Goal: Information Seeking & Learning: Learn about a topic

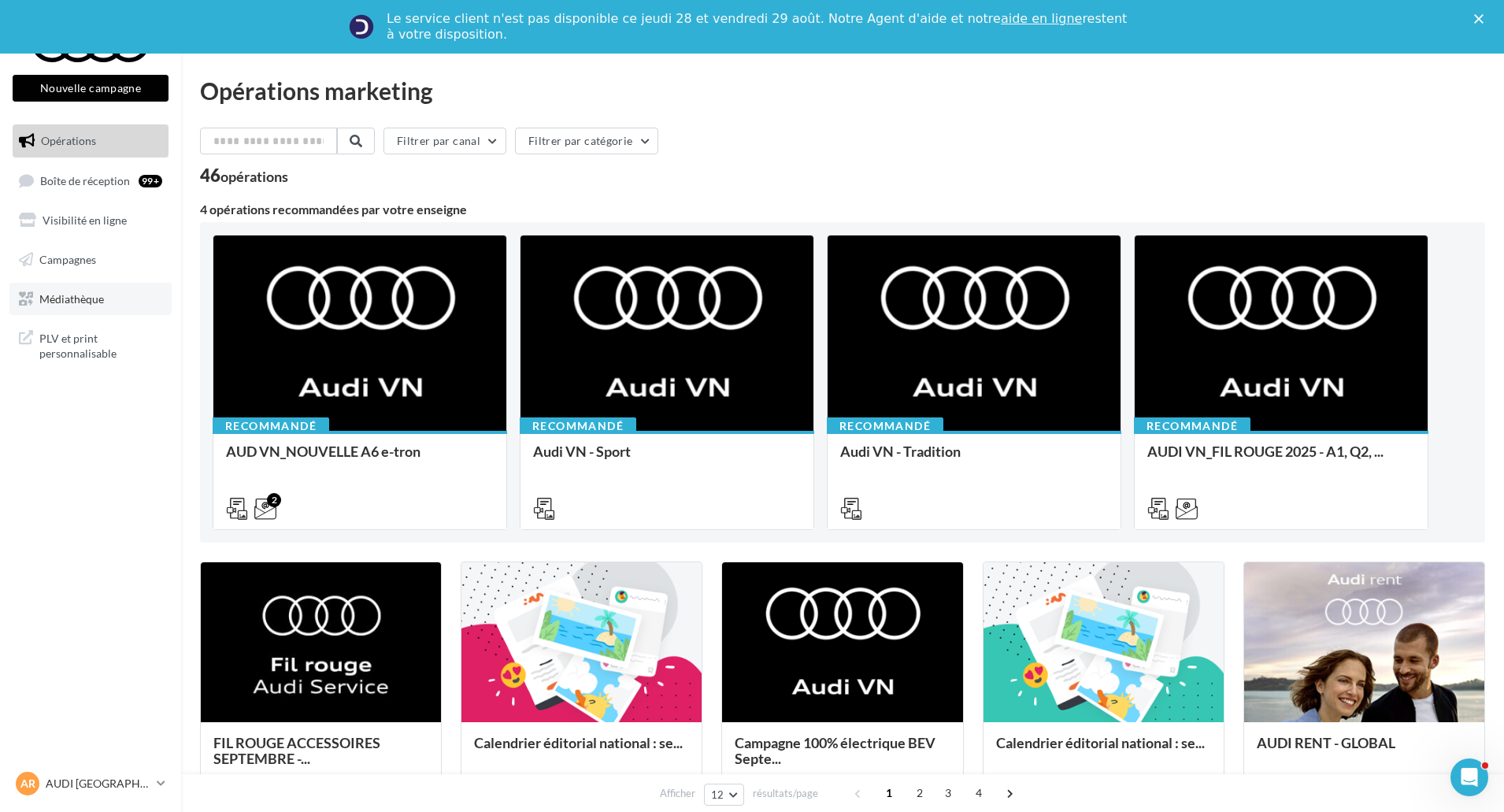
click at [135, 307] on link "Médiathèque" at bounding box center [91, 298] width 163 height 33
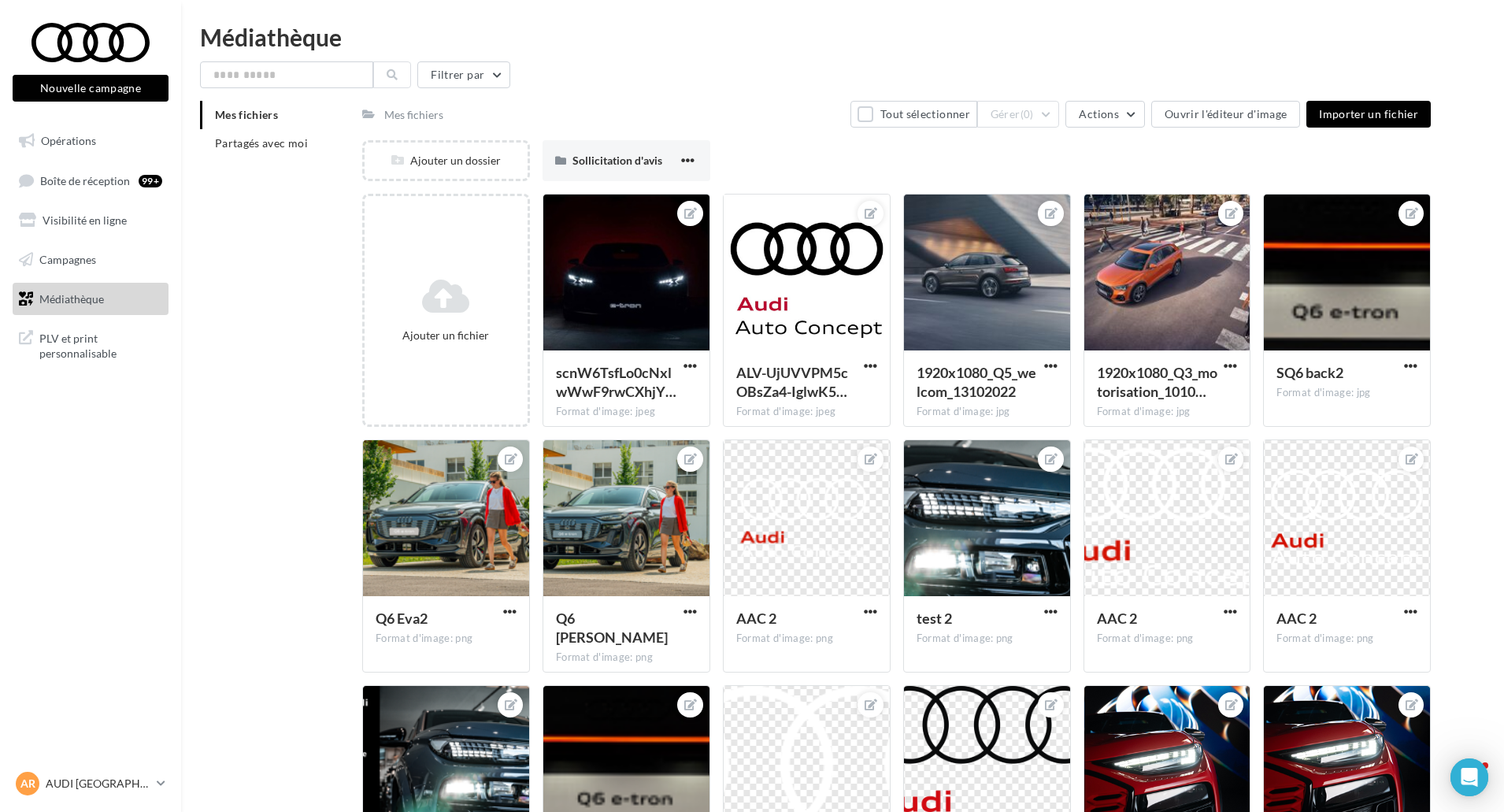
click at [80, 241] on ul "Opérations Boîte de réception 99+ Visibilité en ligne Campagnes Médiathèque" at bounding box center [90, 219] width 169 height 203
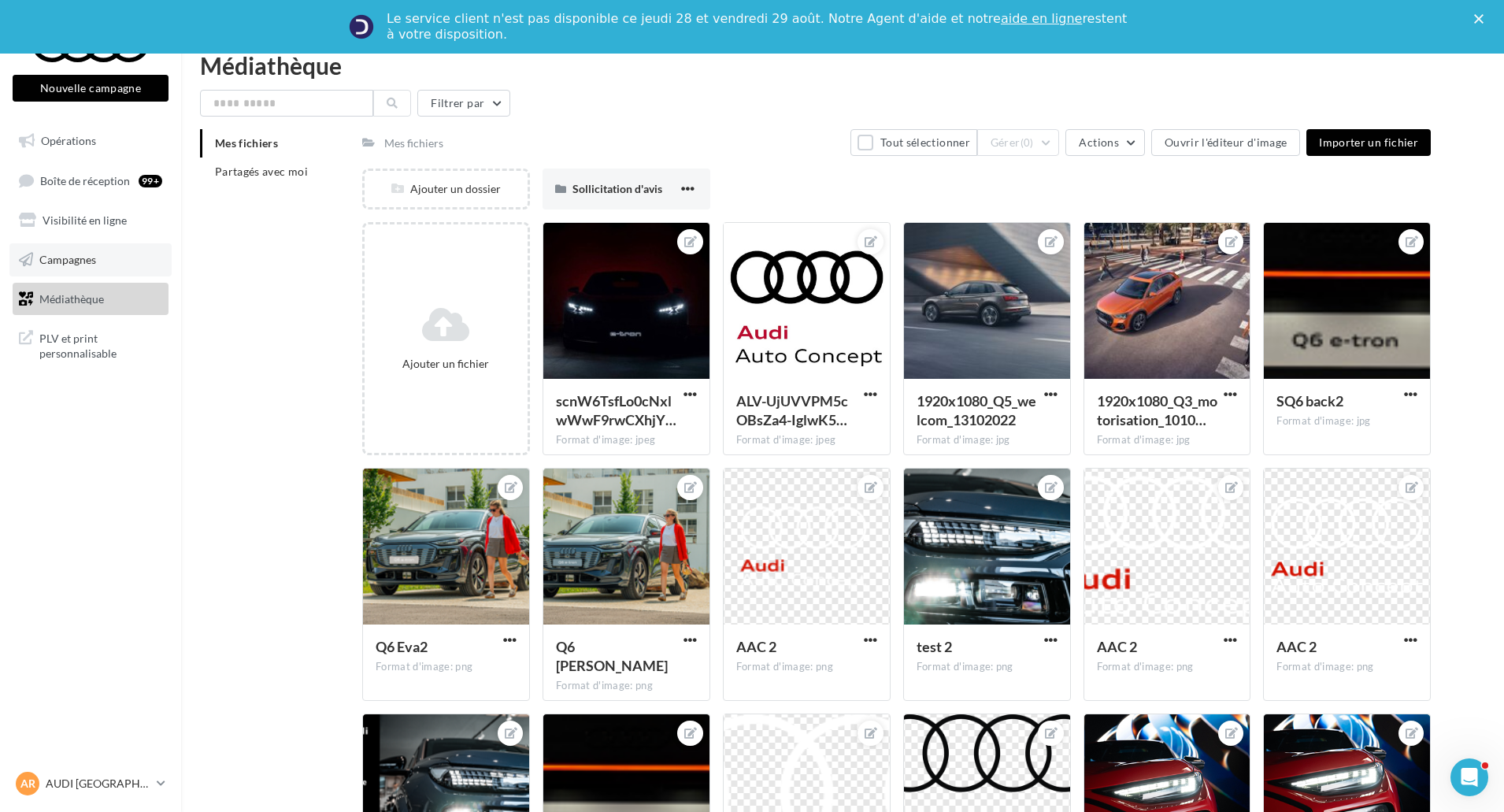
click at [89, 249] on link "Campagnes" at bounding box center [91, 259] width 163 height 33
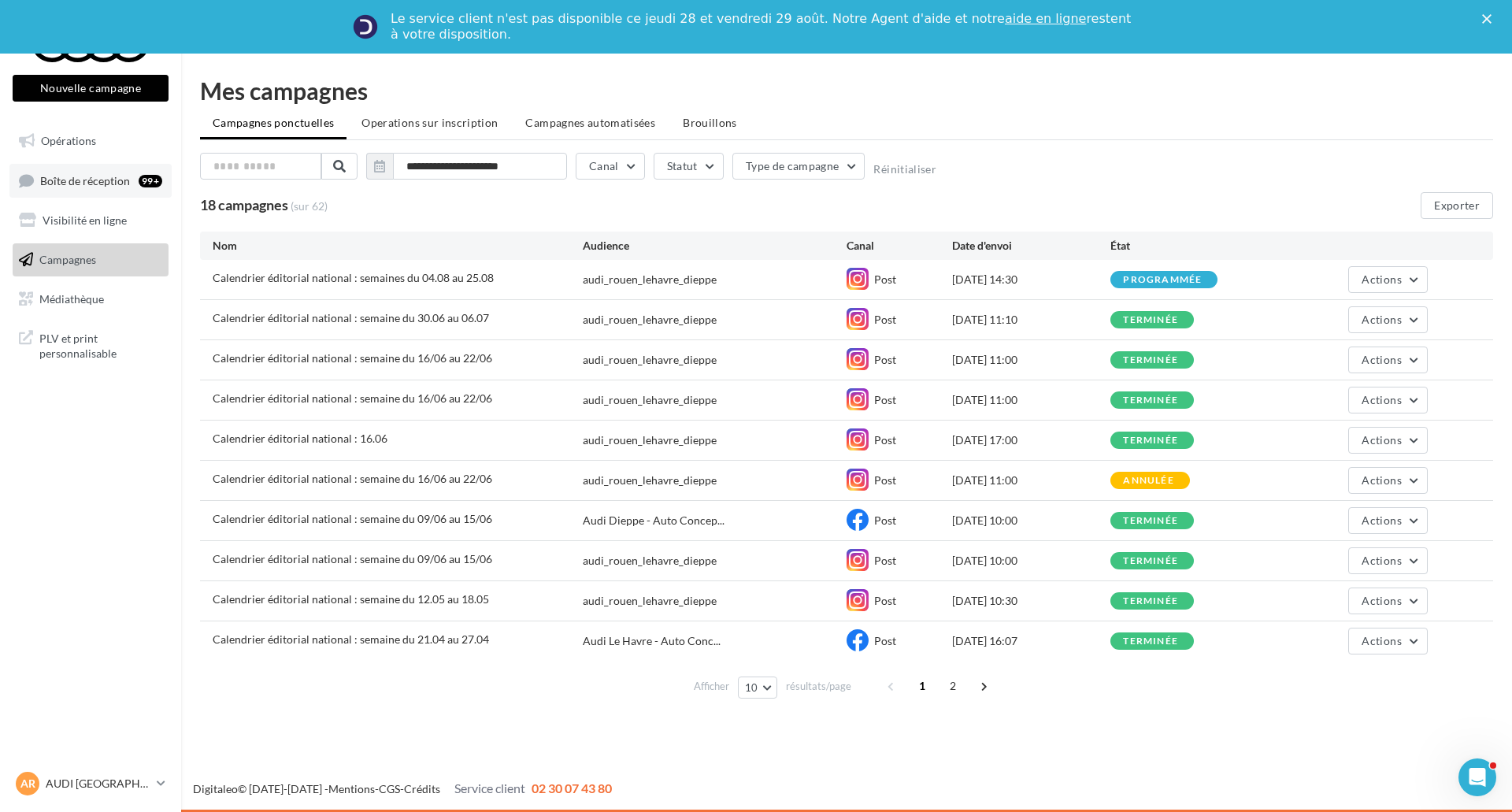
click at [109, 188] on link "Boîte de réception 99+" at bounding box center [91, 180] width 163 height 34
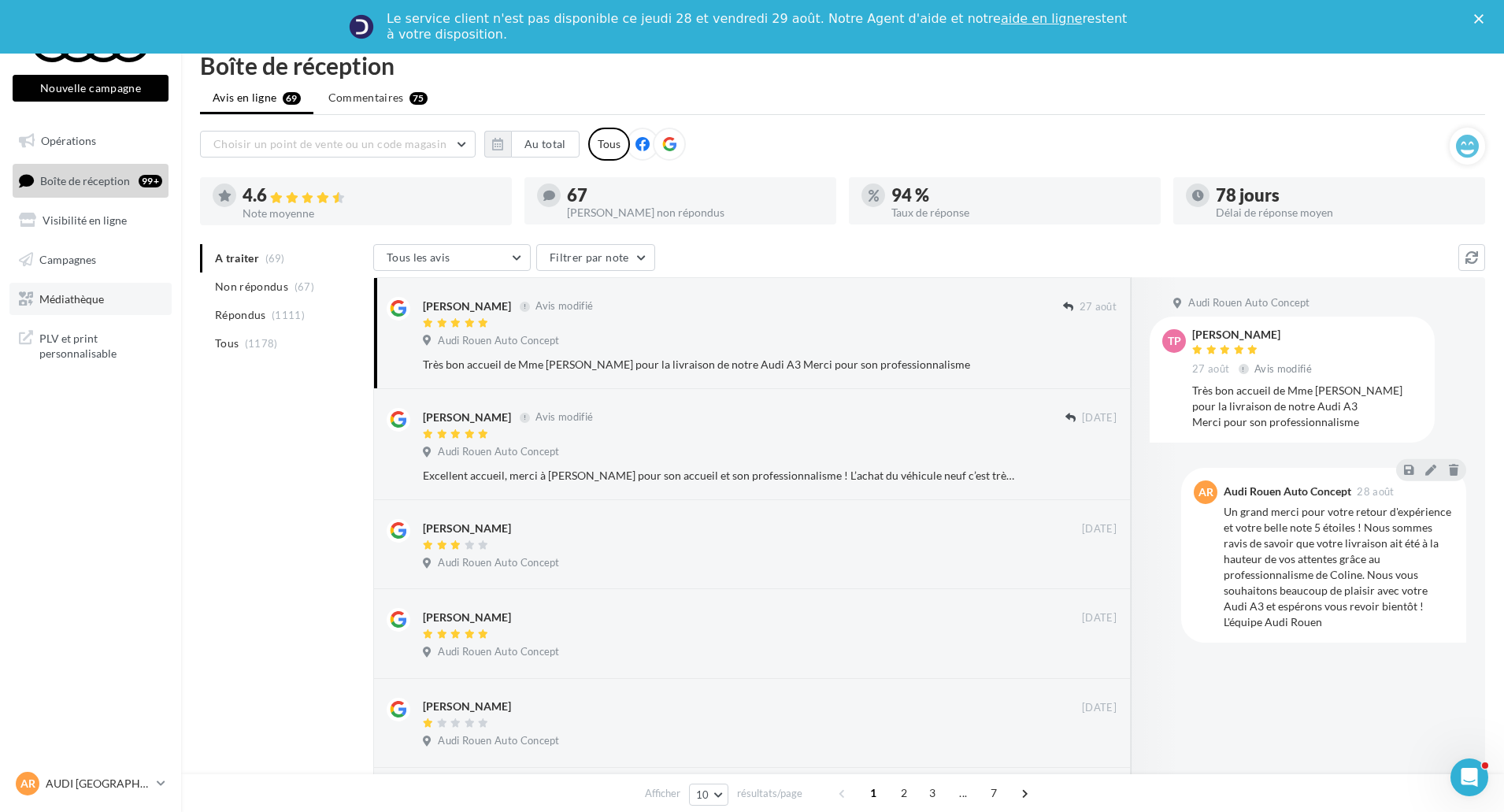
click at [82, 308] on link "Médiathèque" at bounding box center [91, 298] width 163 height 33
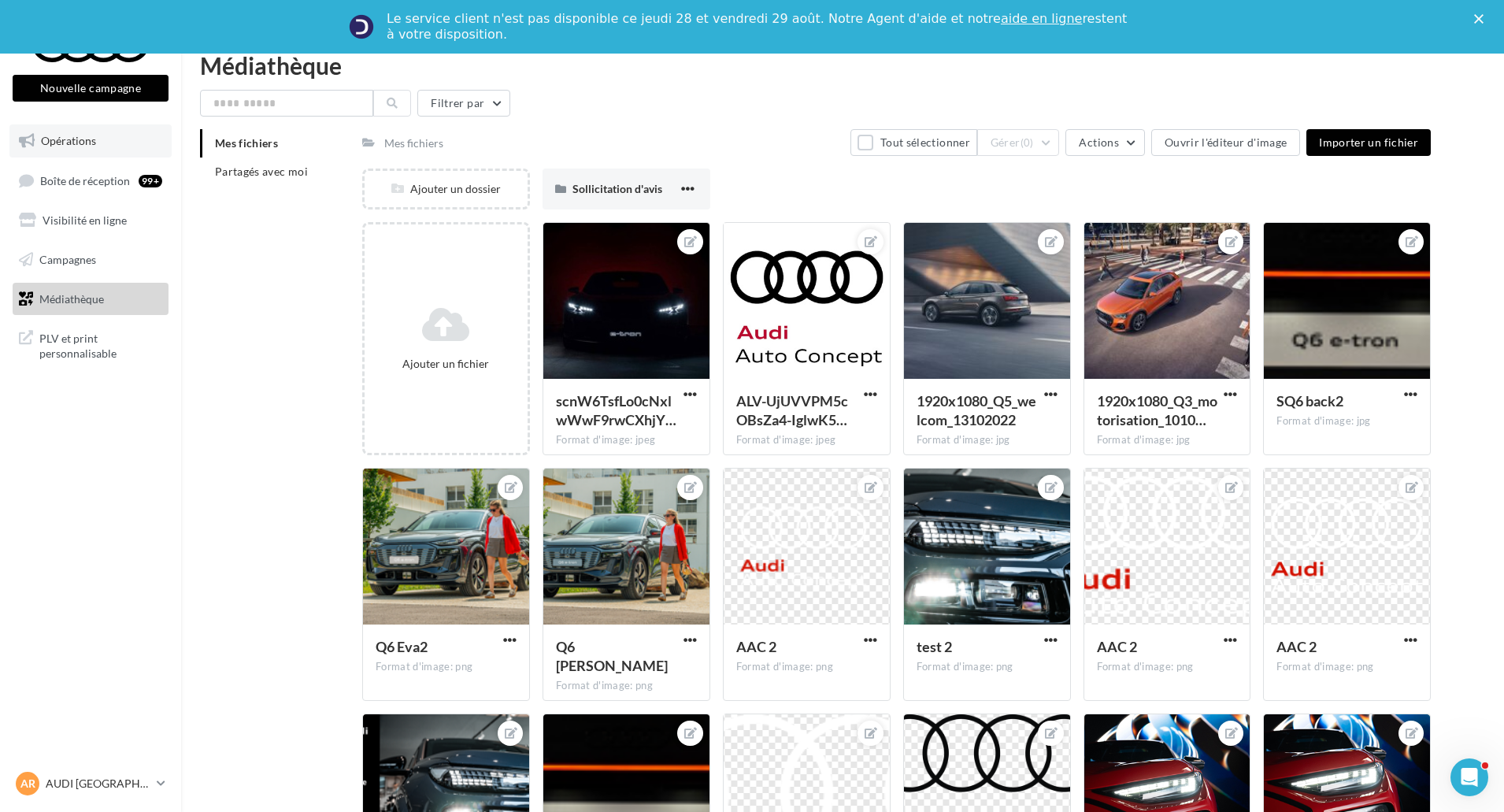
click at [105, 144] on link "Opérations" at bounding box center [91, 140] width 163 height 33
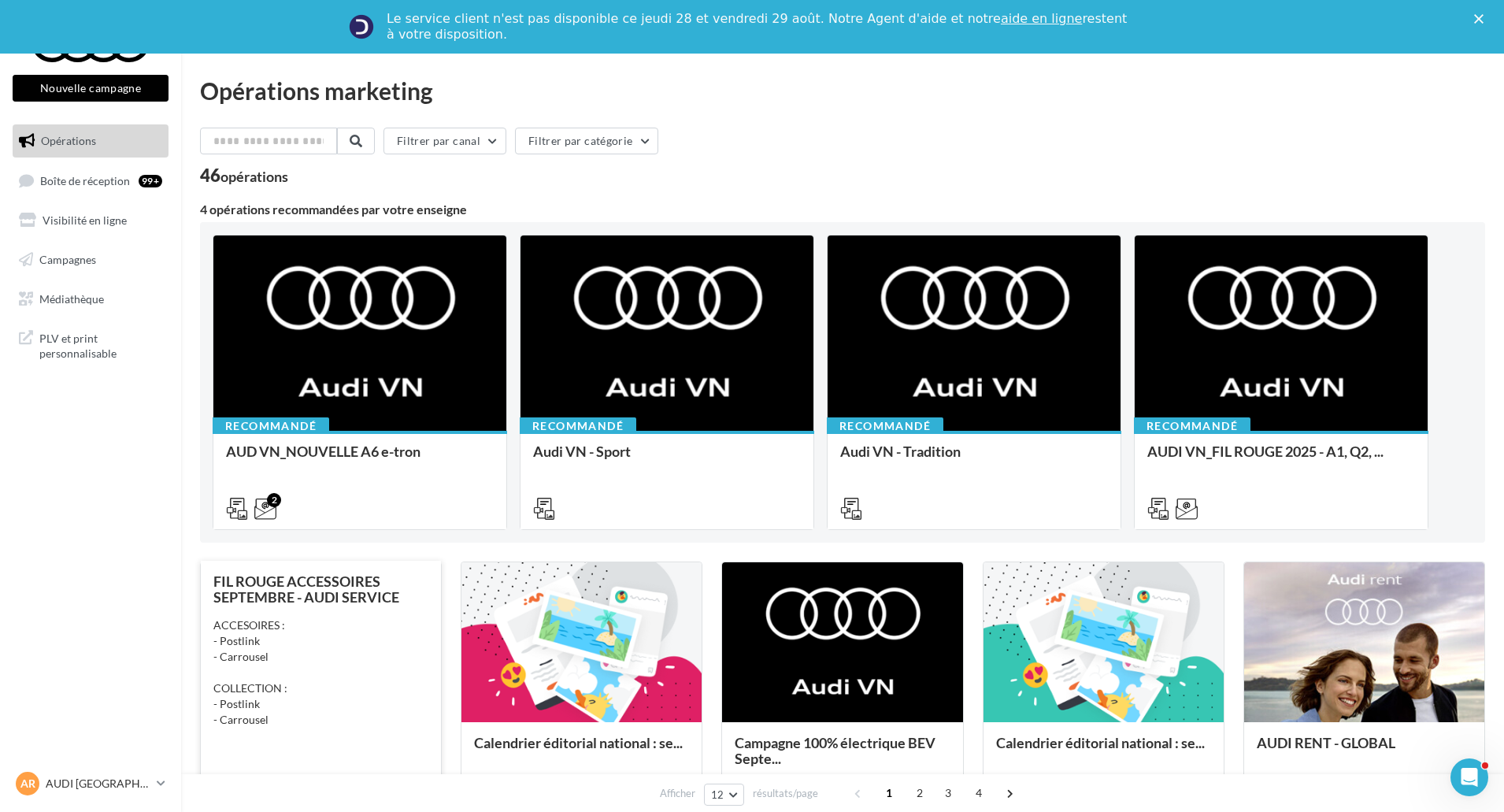
click at [344, 616] on div "FIL ROUGE ACCESSOIRES SEPTEMBRE - AUDI SERVICE ACCESOIRES : - Postlink - Carrou…" at bounding box center [320, 689] width 215 height 233
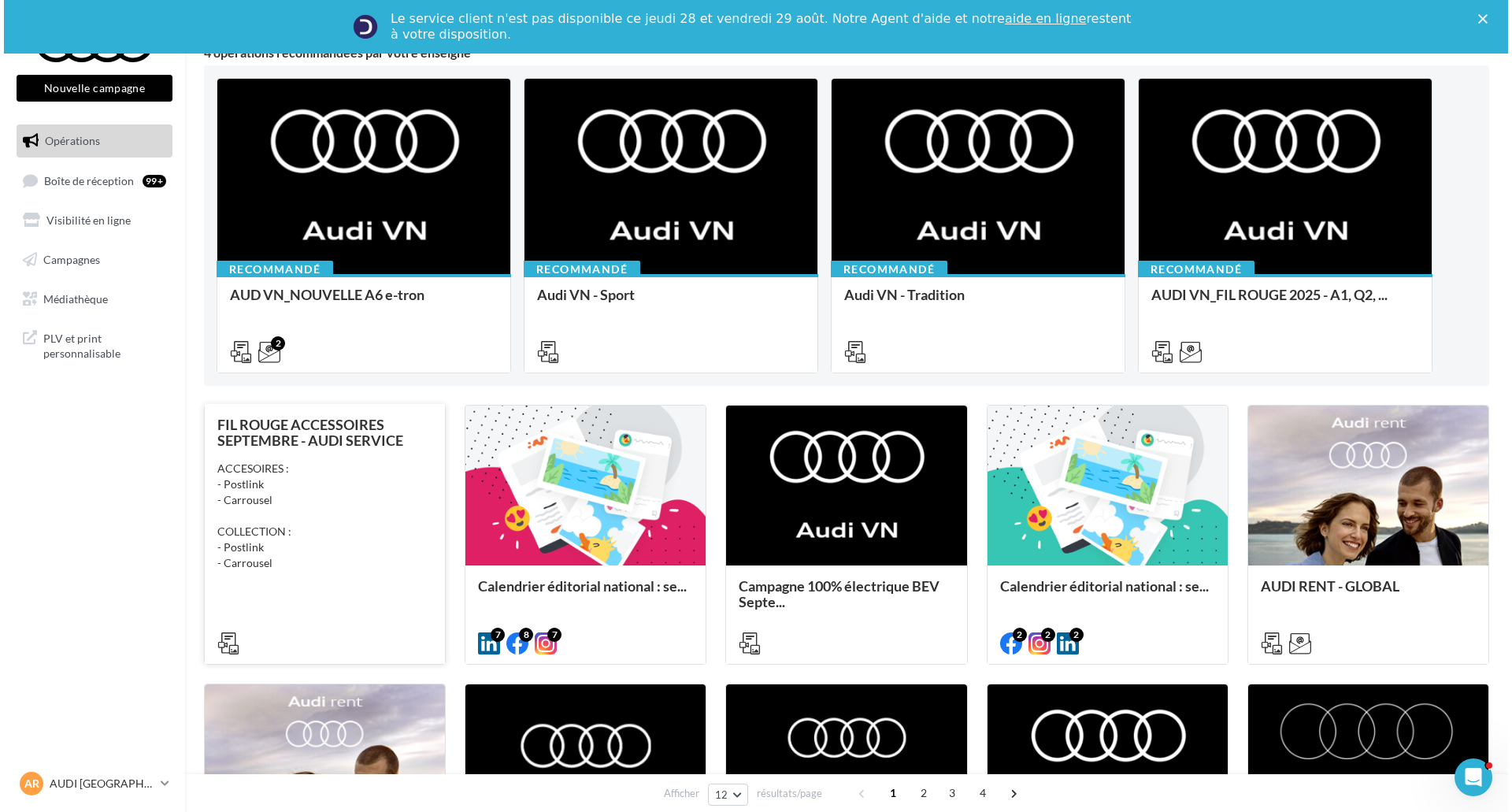
scroll to position [158, 0]
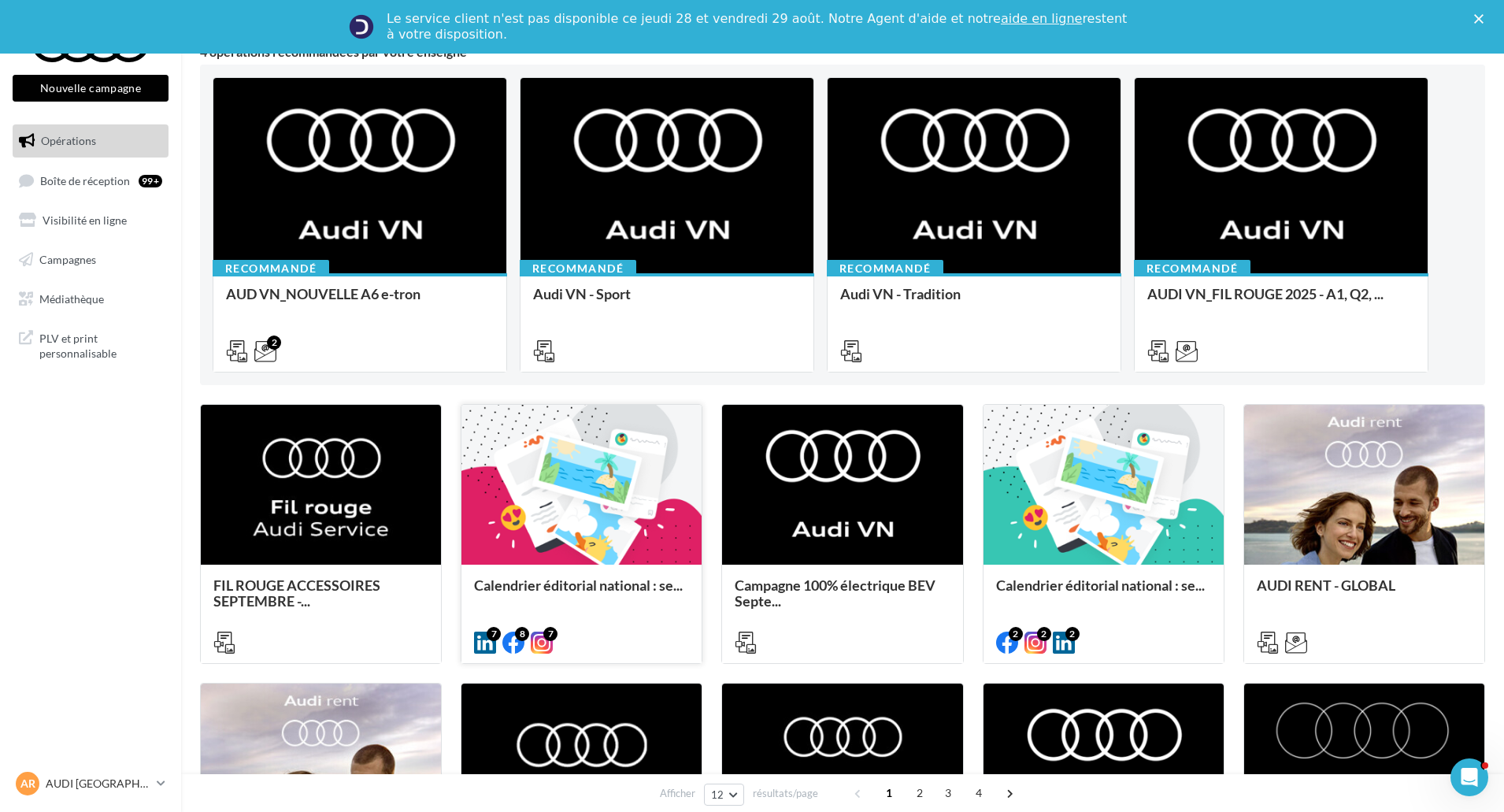
click at [530, 593] on span "Calendrier éditorial national : se..." at bounding box center [578, 584] width 208 height 17
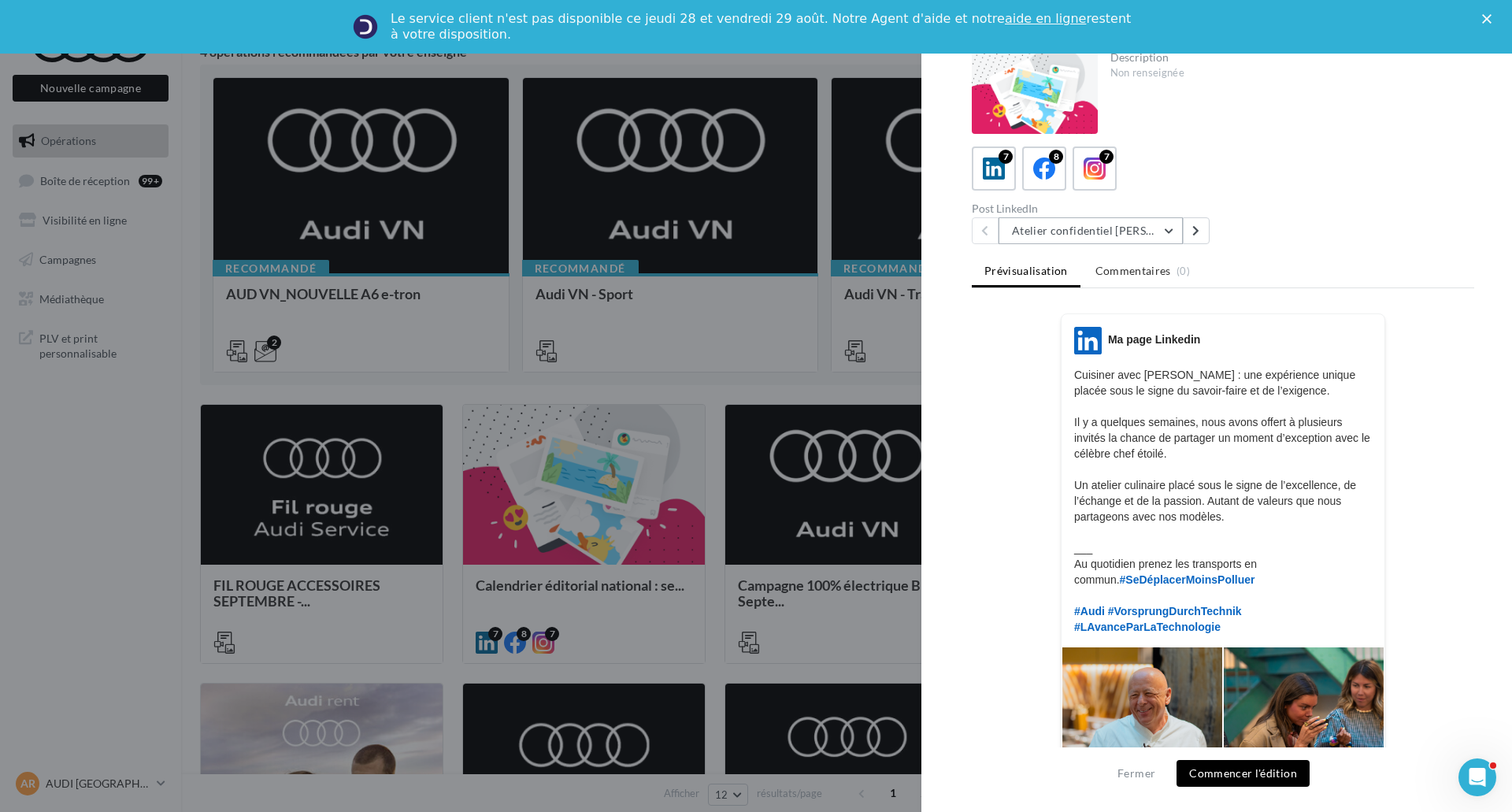
click at [1112, 232] on button "Atelier confidentiel Thierry Marx" at bounding box center [1091, 230] width 184 height 27
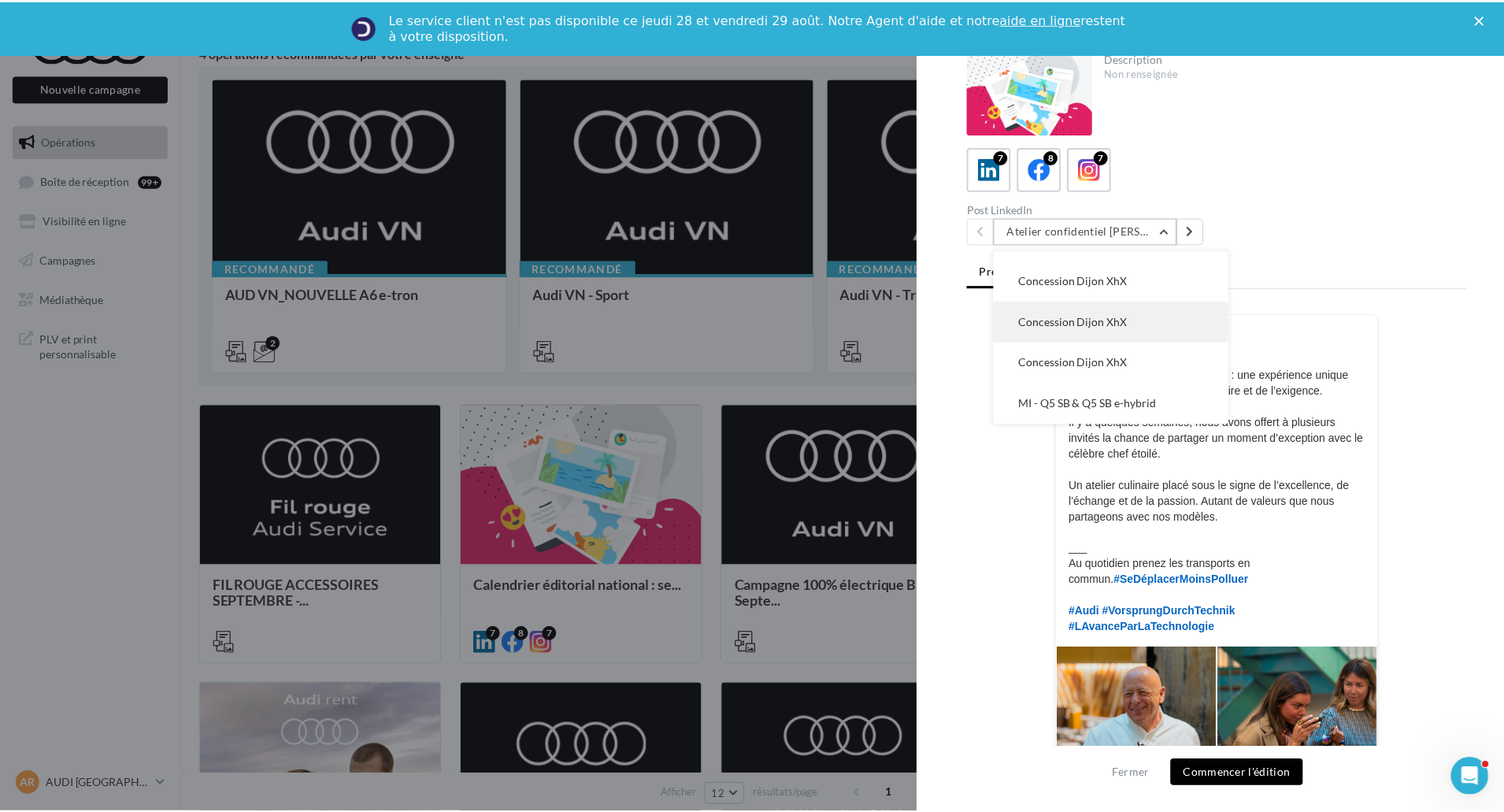
scroll to position [0, 0]
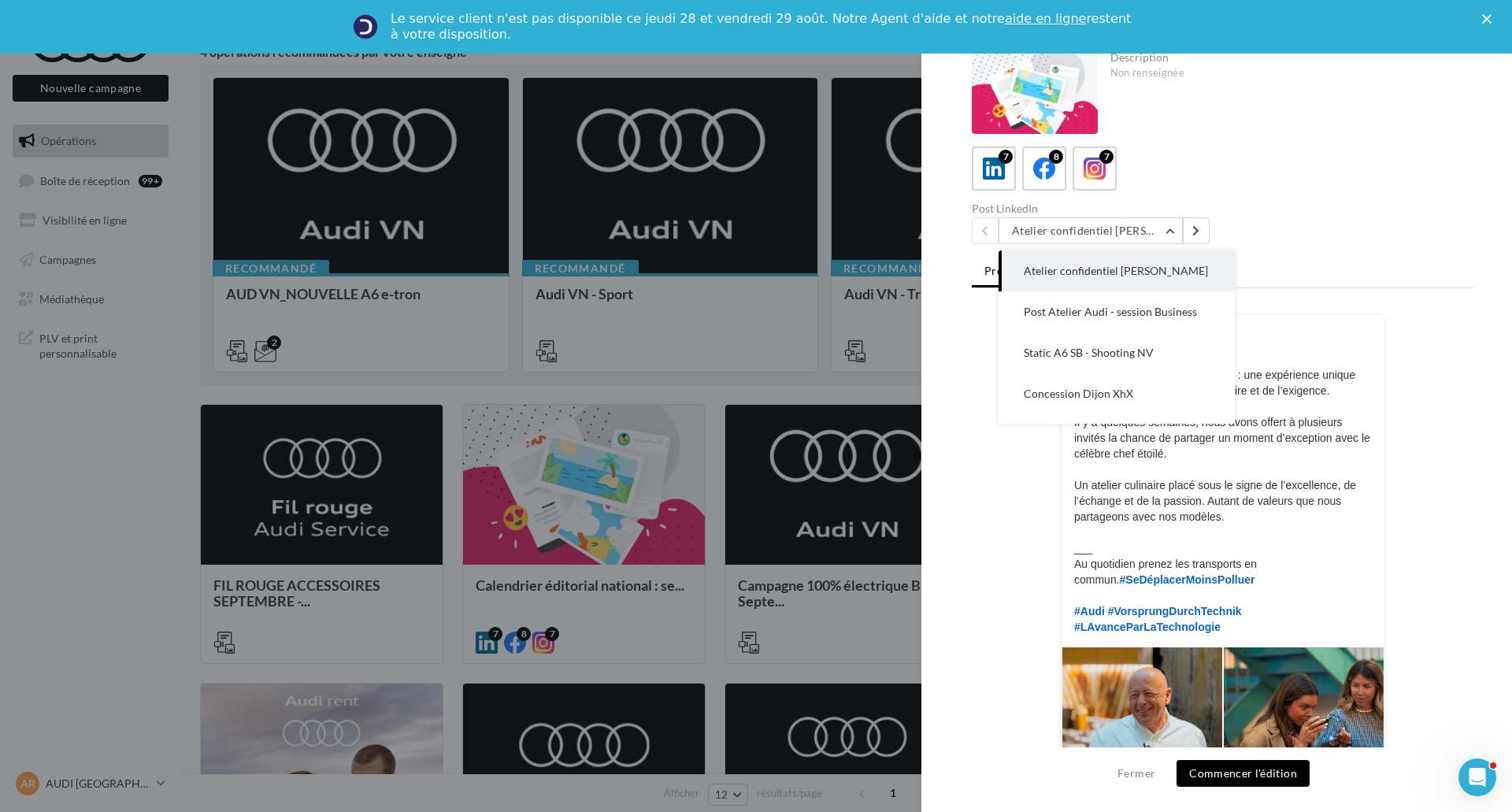
click at [1368, 290] on div "Prévisualisation Commentaires (0) LinkedIn Ma page Linkedin Cuisiner avec Thier…" at bounding box center [1222, 510] width 503 height 507
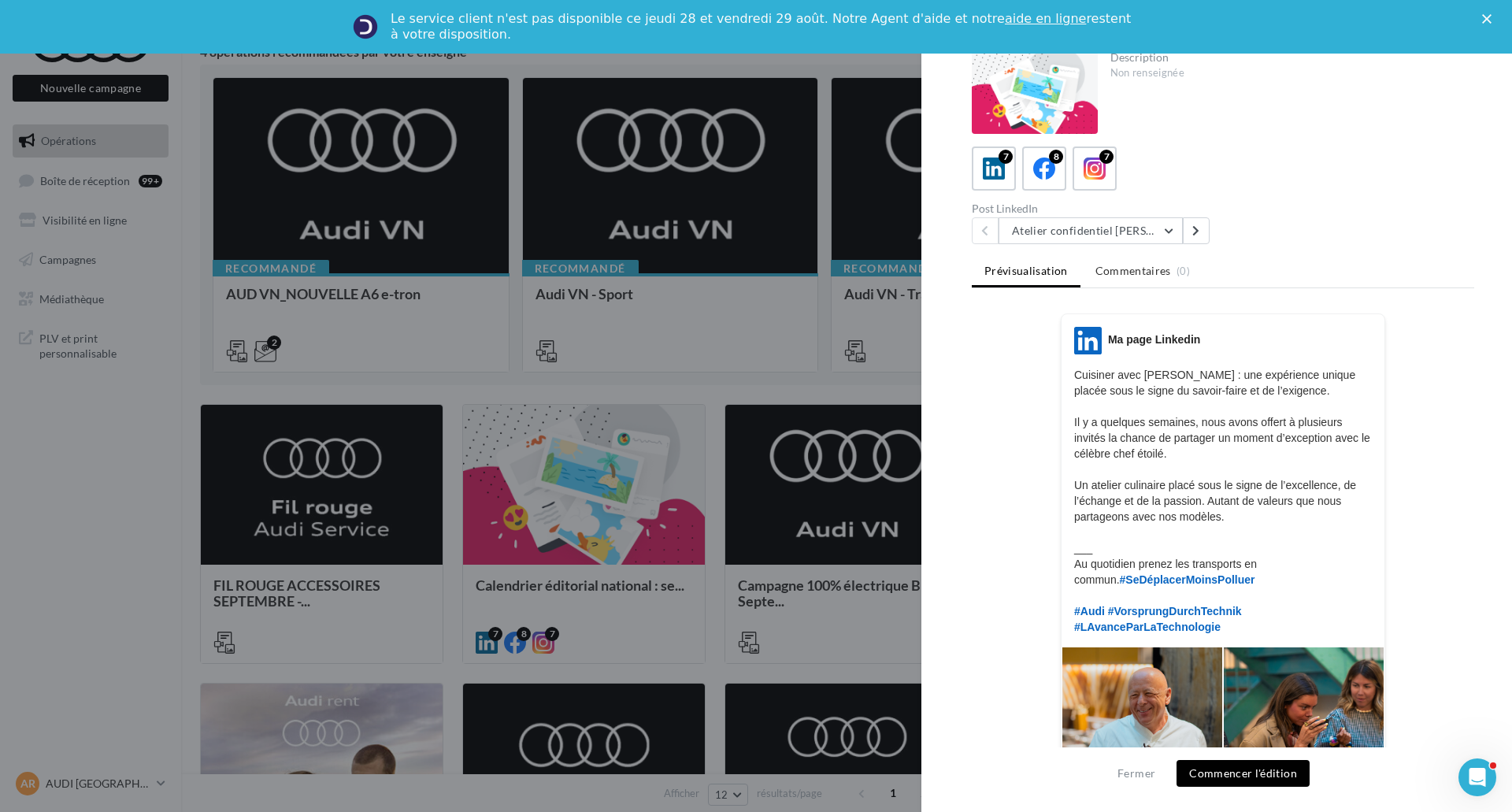
click at [1368, 290] on div "Prévisualisation Commentaires (0) LinkedIn Ma page Linkedin Cuisiner avec Thier…" at bounding box center [1222, 510] width 503 height 507
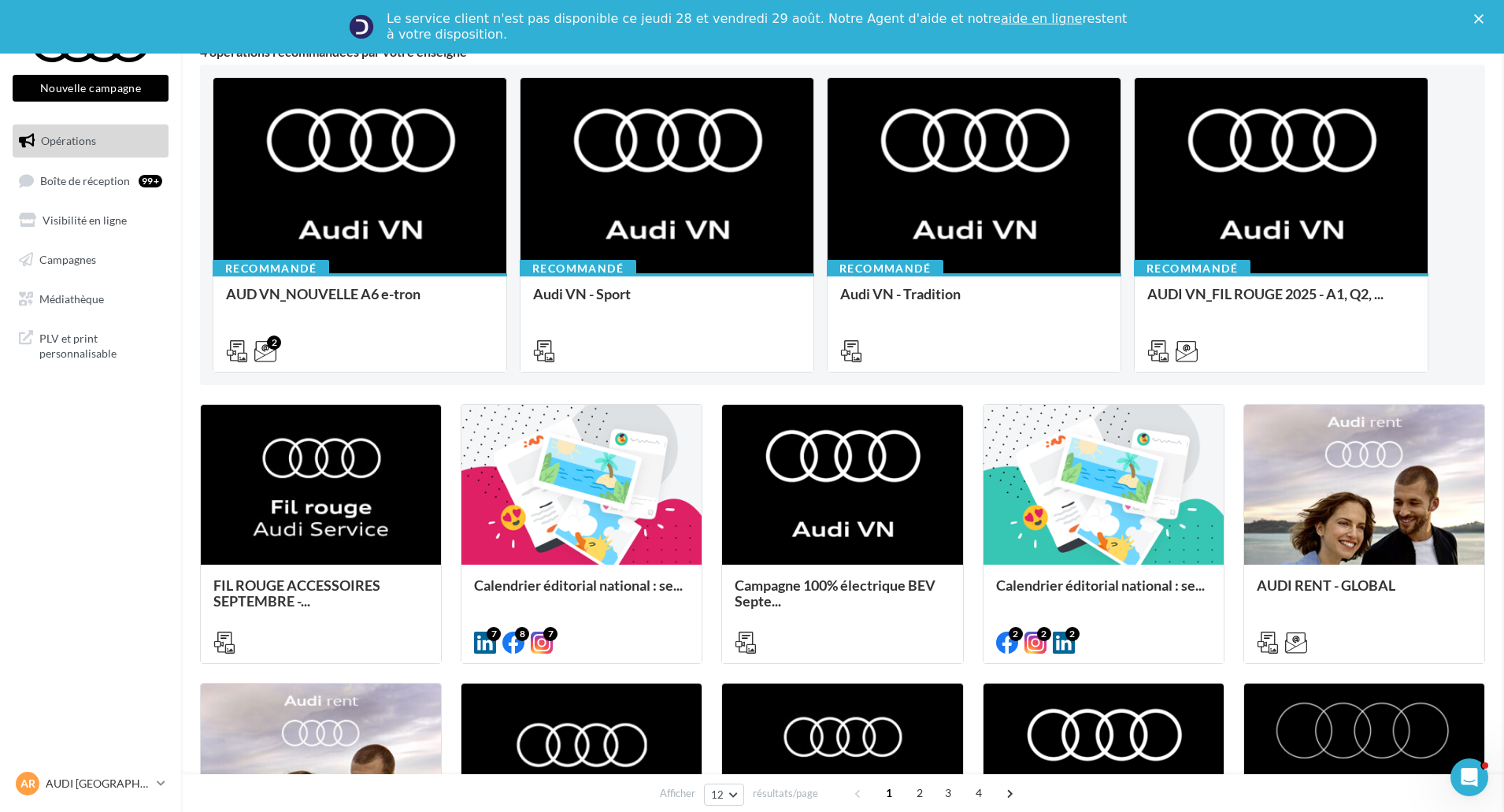
click at [120, 298] on link "Médiathèque" at bounding box center [91, 298] width 163 height 33
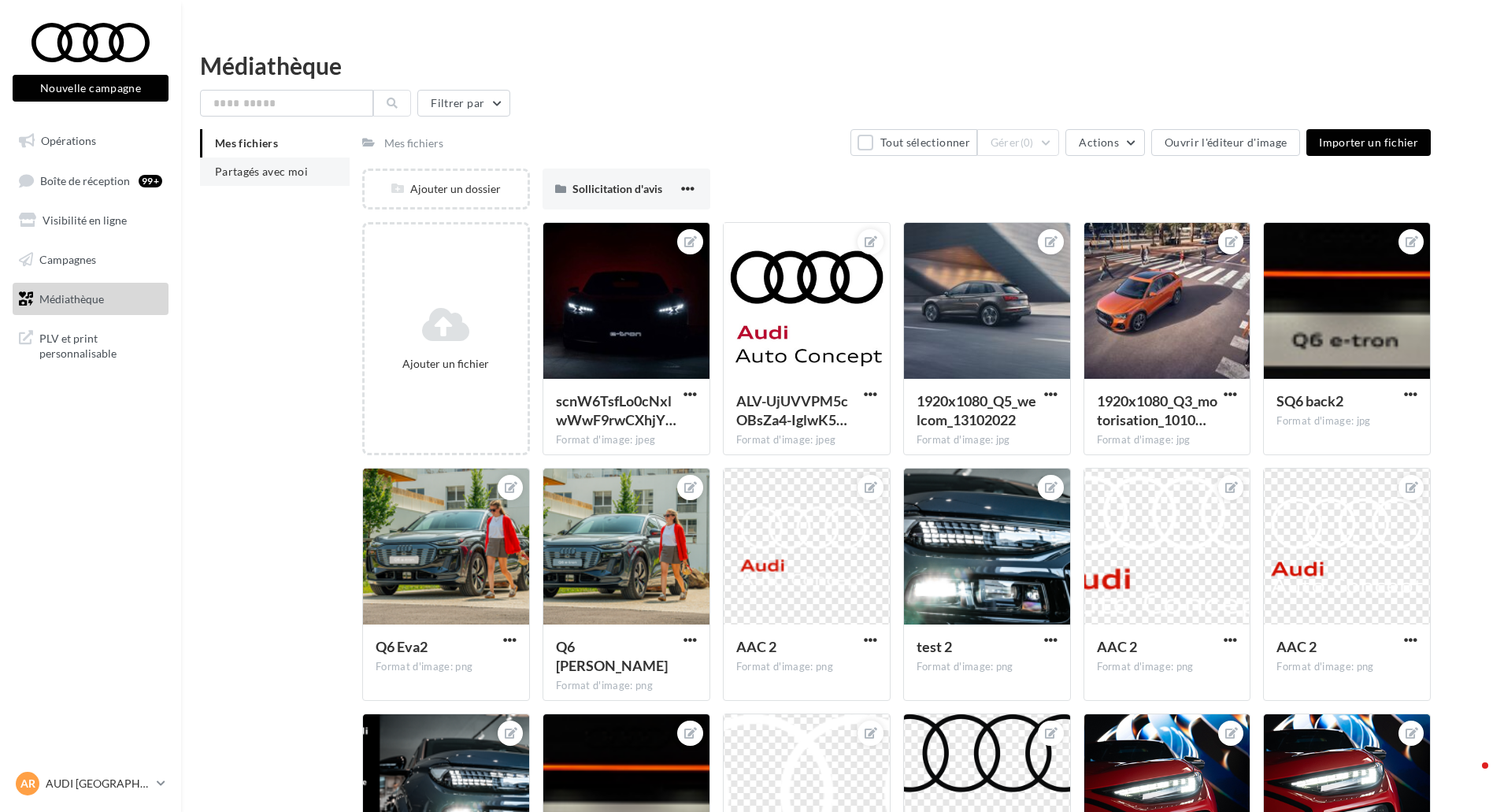
click at [318, 158] on li "Partagés avec moi" at bounding box center [275, 172] width 150 height 29
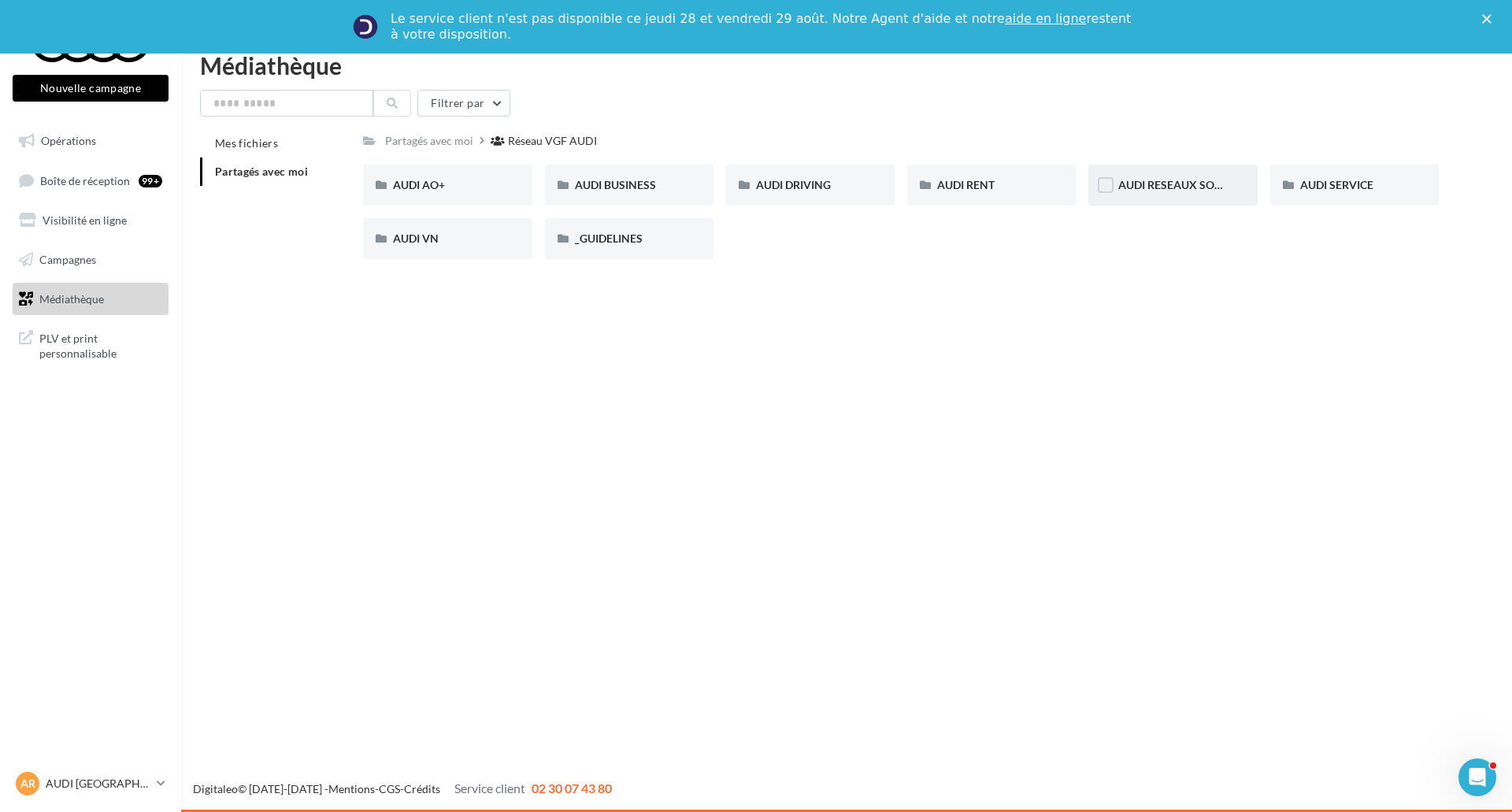
click at [1250, 197] on div "AUDI RESEAUX SOCIAUX" at bounding box center [1173, 184] width 169 height 41
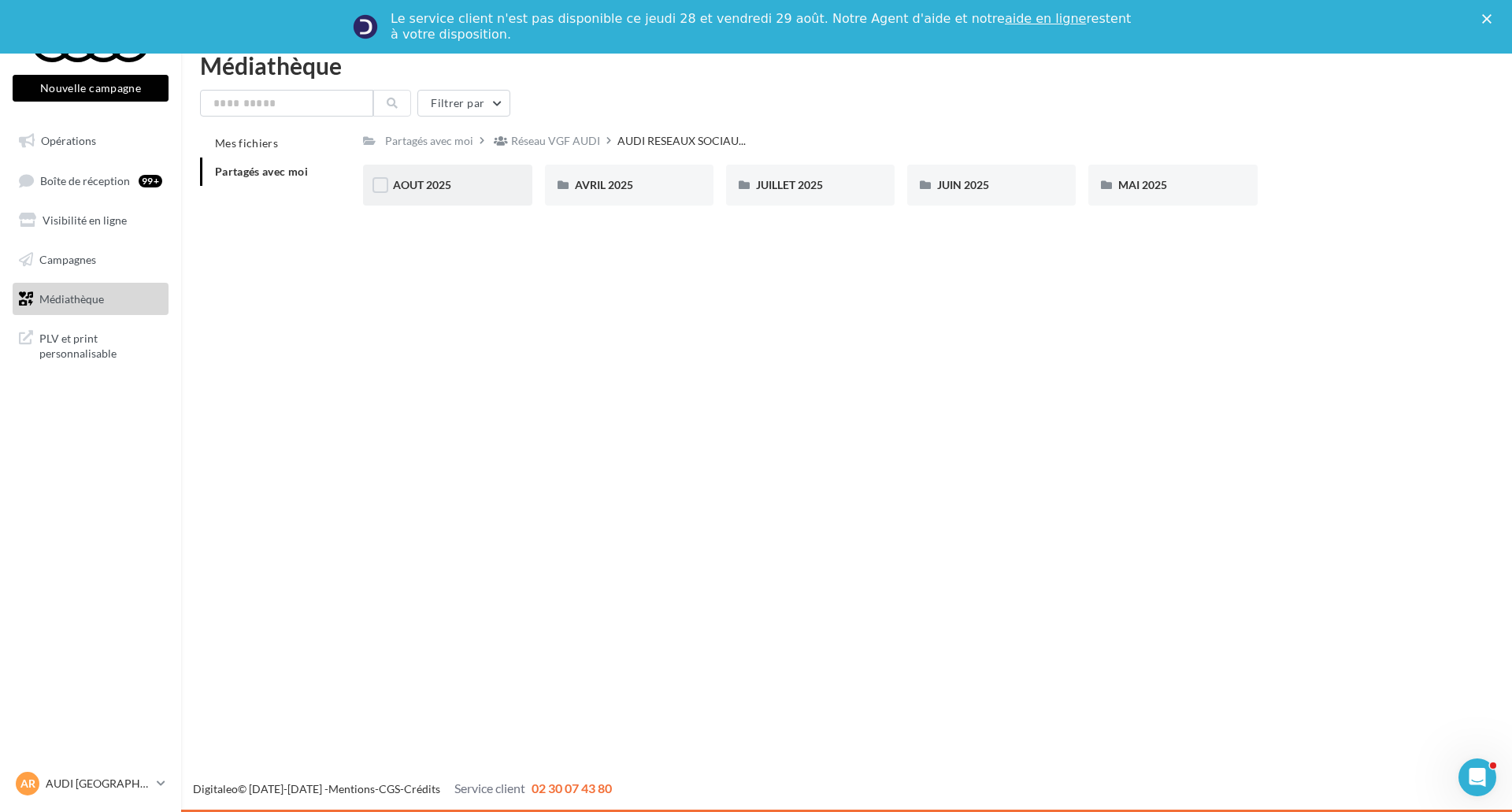
click at [405, 188] on span "AOUT 2025" at bounding box center [421, 185] width 58 height 14
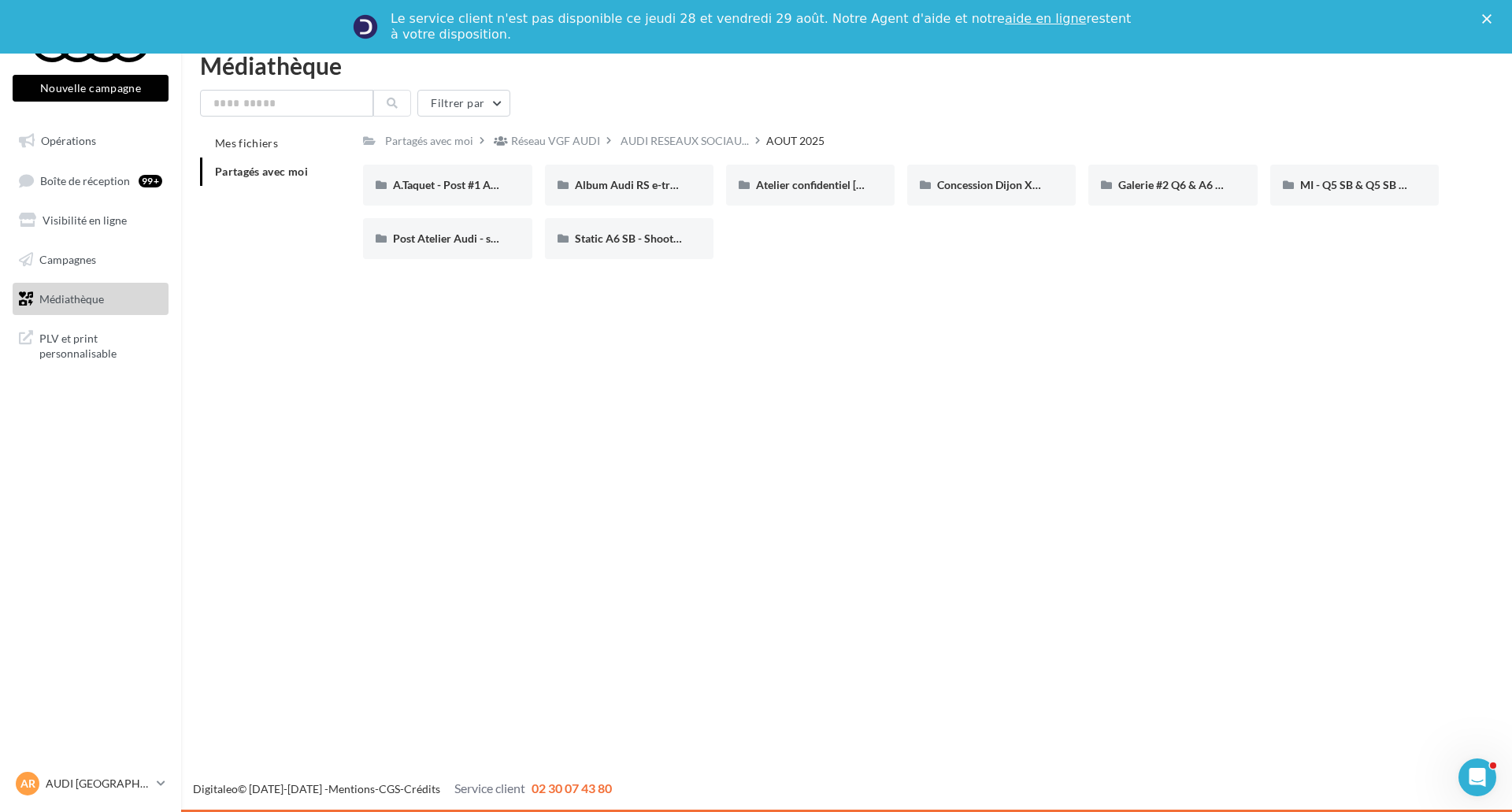
click at [72, 303] on span "Médiathèque" at bounding box center [71, 298] width 64 height 14
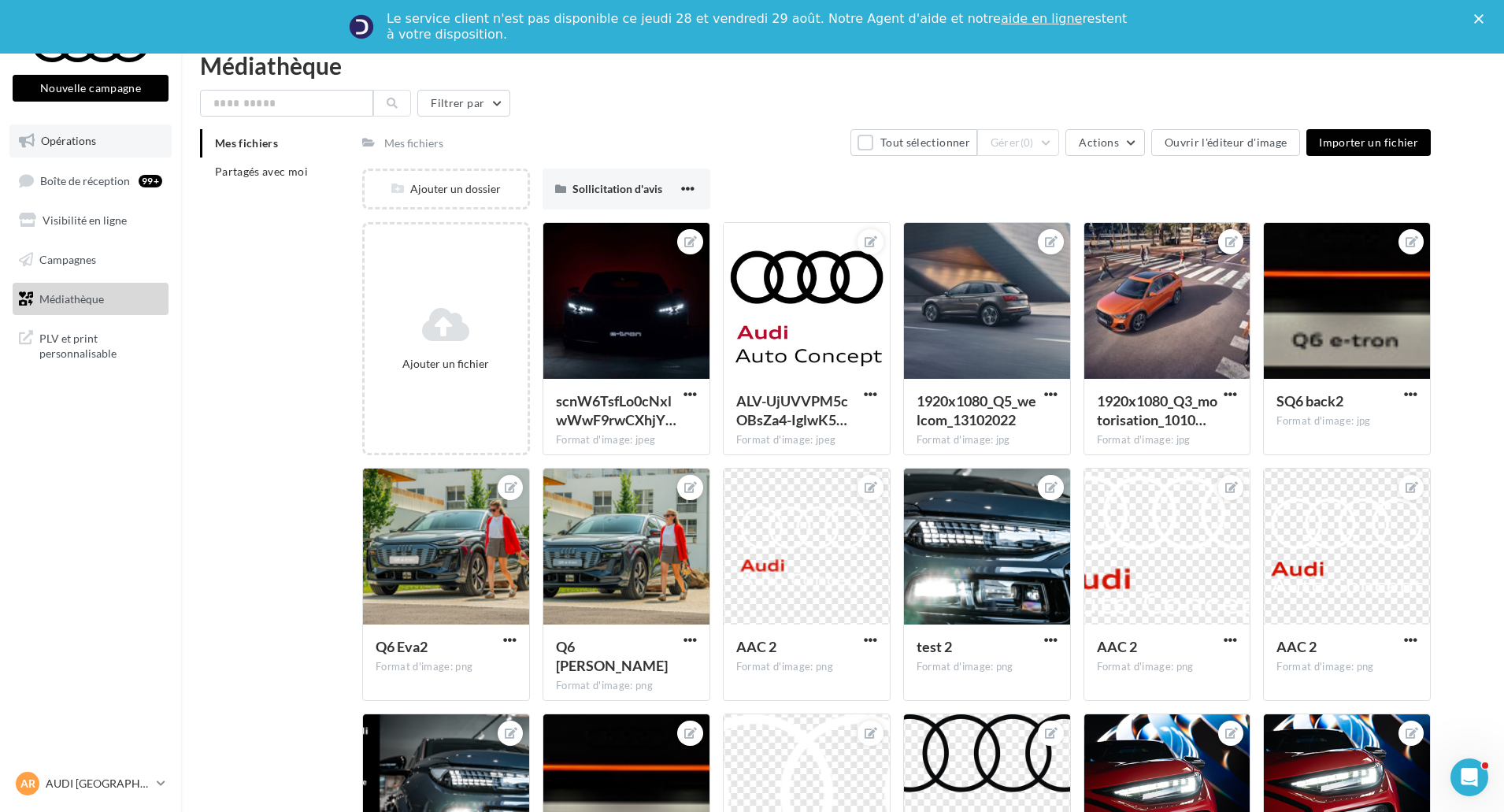
click at [86, 139] on span "Opérations" at bounding box center [68, 141] width 56 height 14
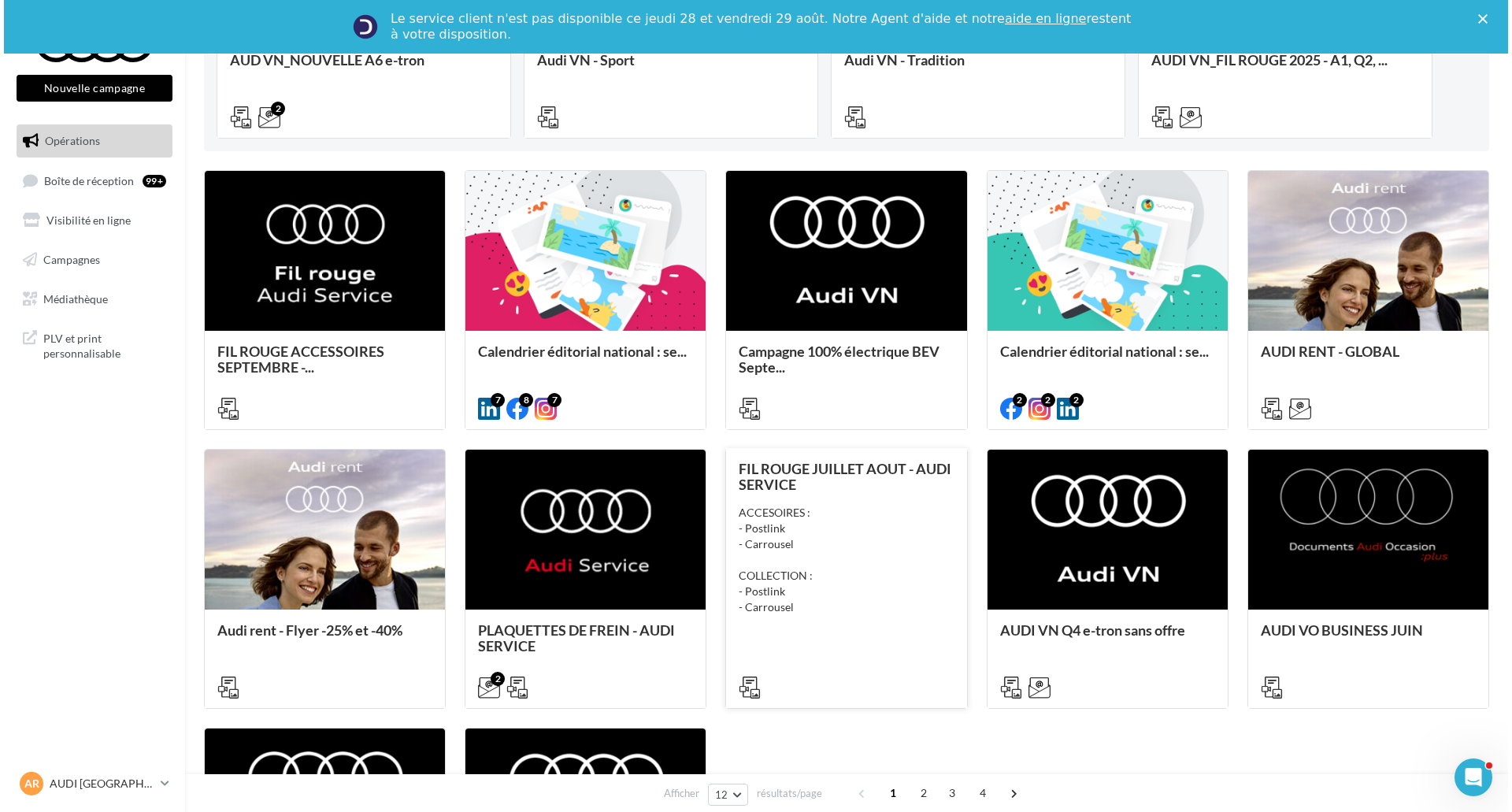
scroll to position [394, 0]
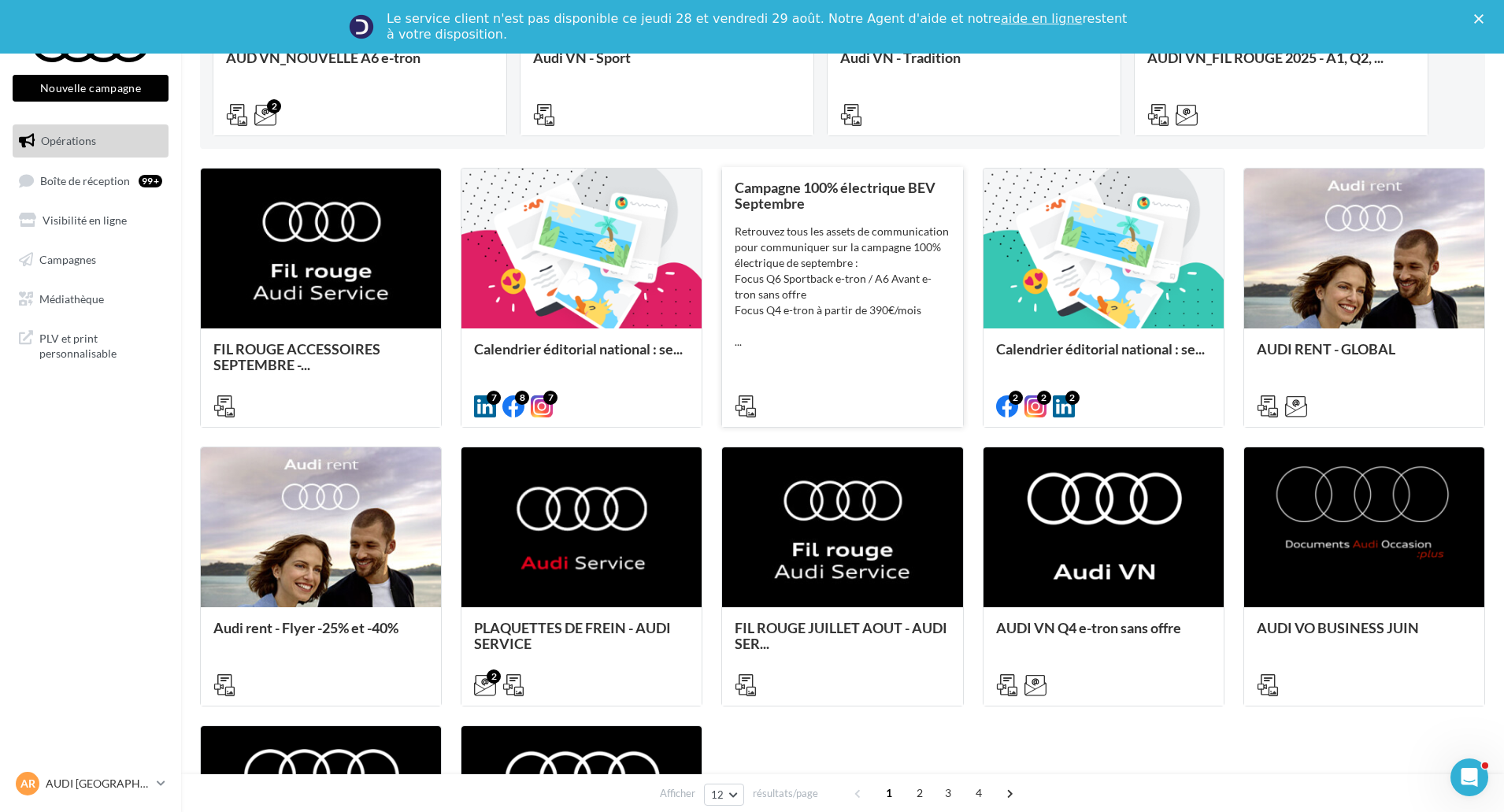
click at [858, 331] on div "Retrouvez tous les assets de communication pour communiquer sur la campagne 100…" at bounding box center [842, 287] width 215 height 126
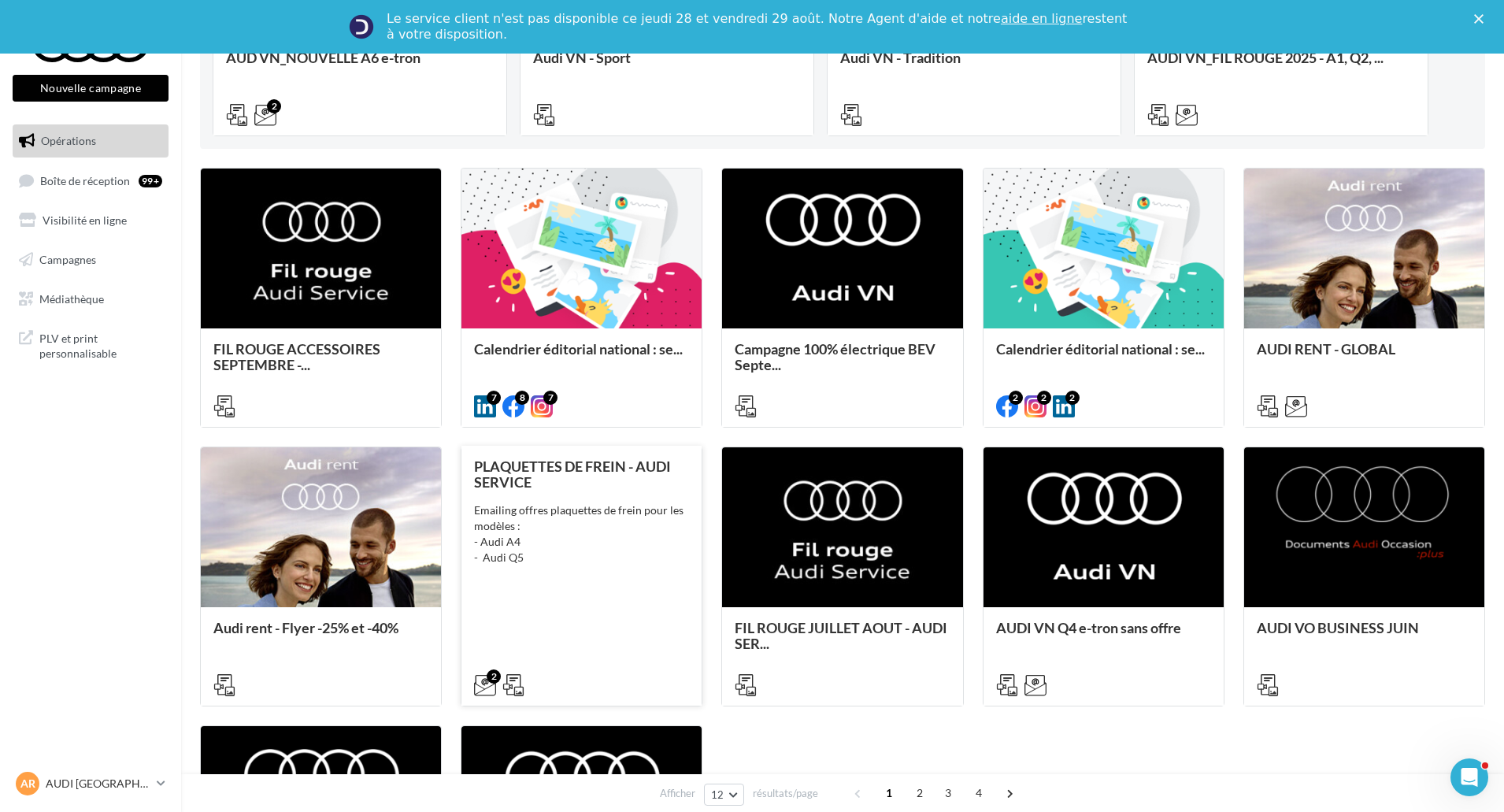
click at [590, 648] on div "PLAQUETTES DE FREIN - AUDI SERVICE Emailing offres plaquettes de frein pour les…" at bounding box center [581, 574] width 215 height 233
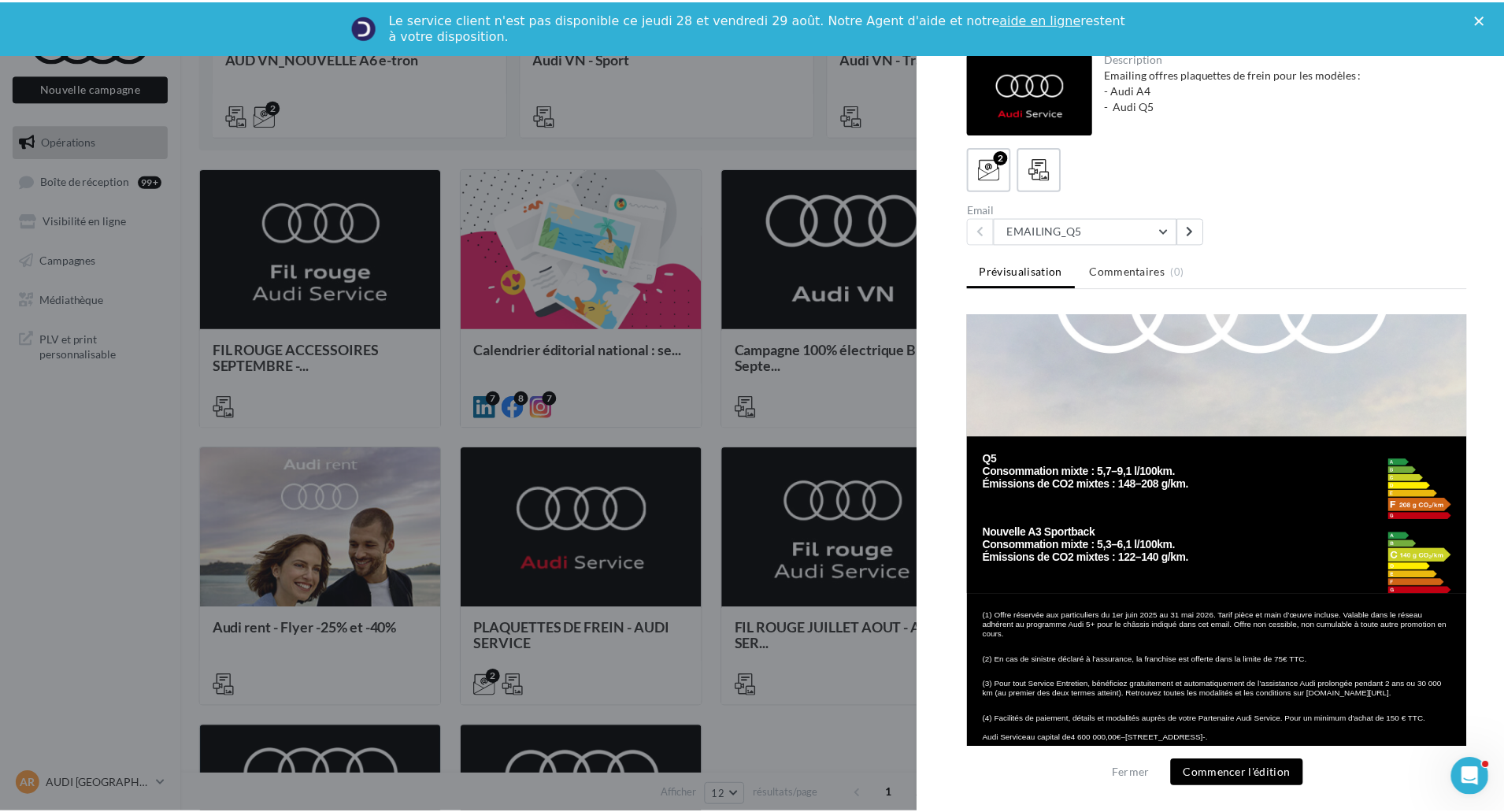
scroll to position [3046, 0]
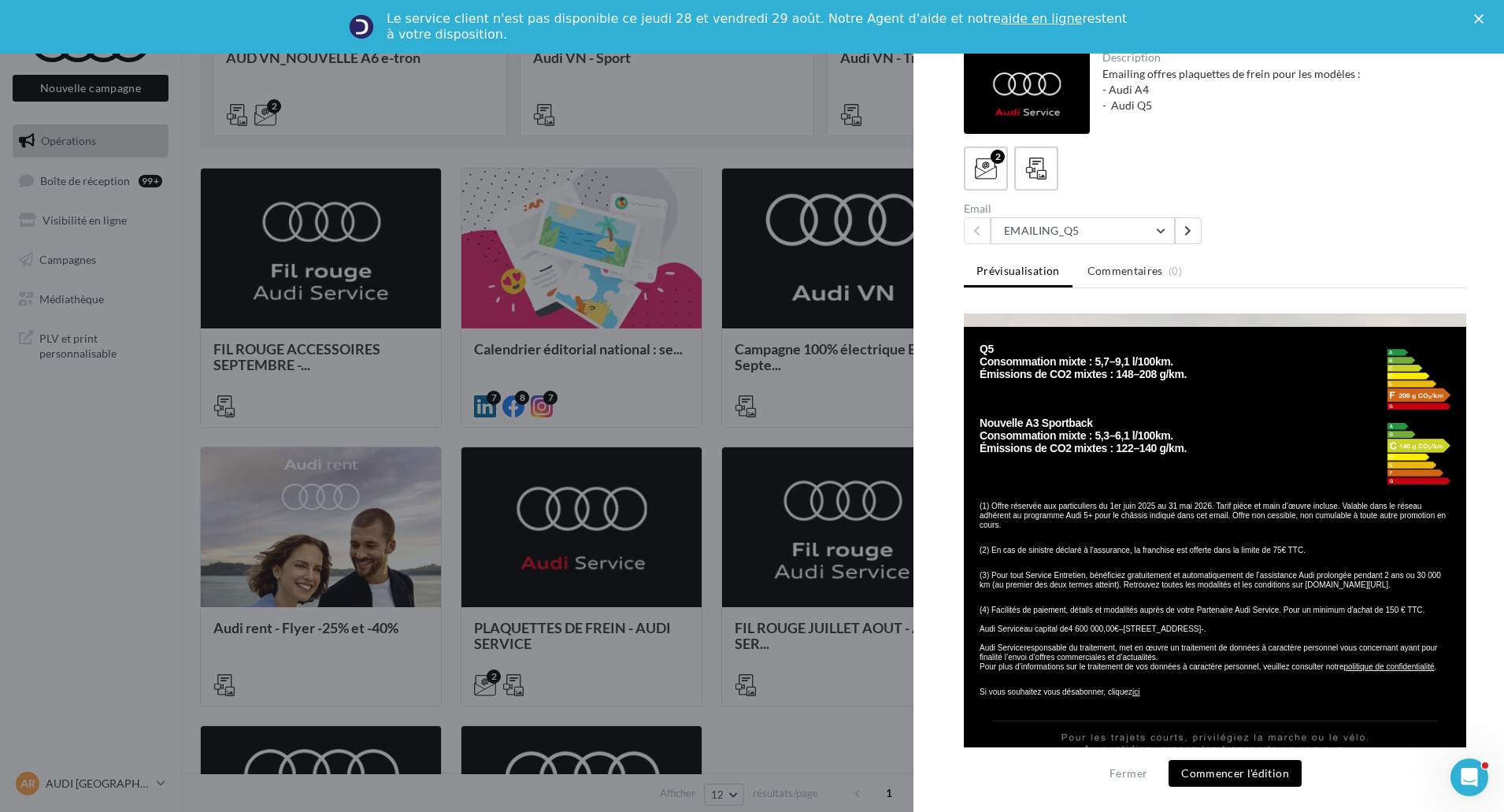
click at [898, 614] on div at bounding box center [752, 406] width 1504 height 812
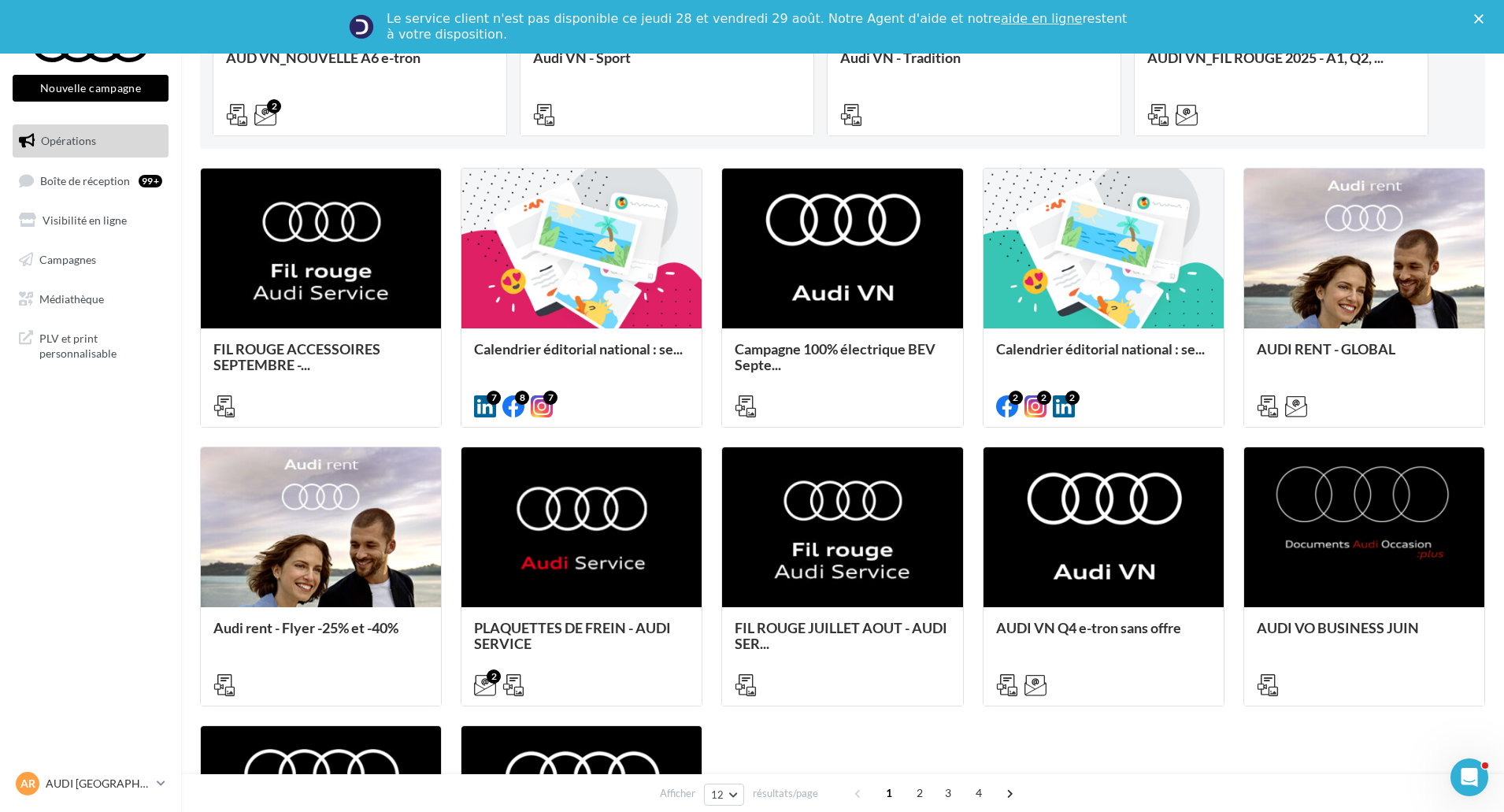
click at [1253, 760] on div "FIL ROUGE ACCESSOIRES SEPTEMBRE -... ACCESOIRES : - Postlink - Carrousel COLLEC…" at bounding box center [843, 576] width 1285 height 817
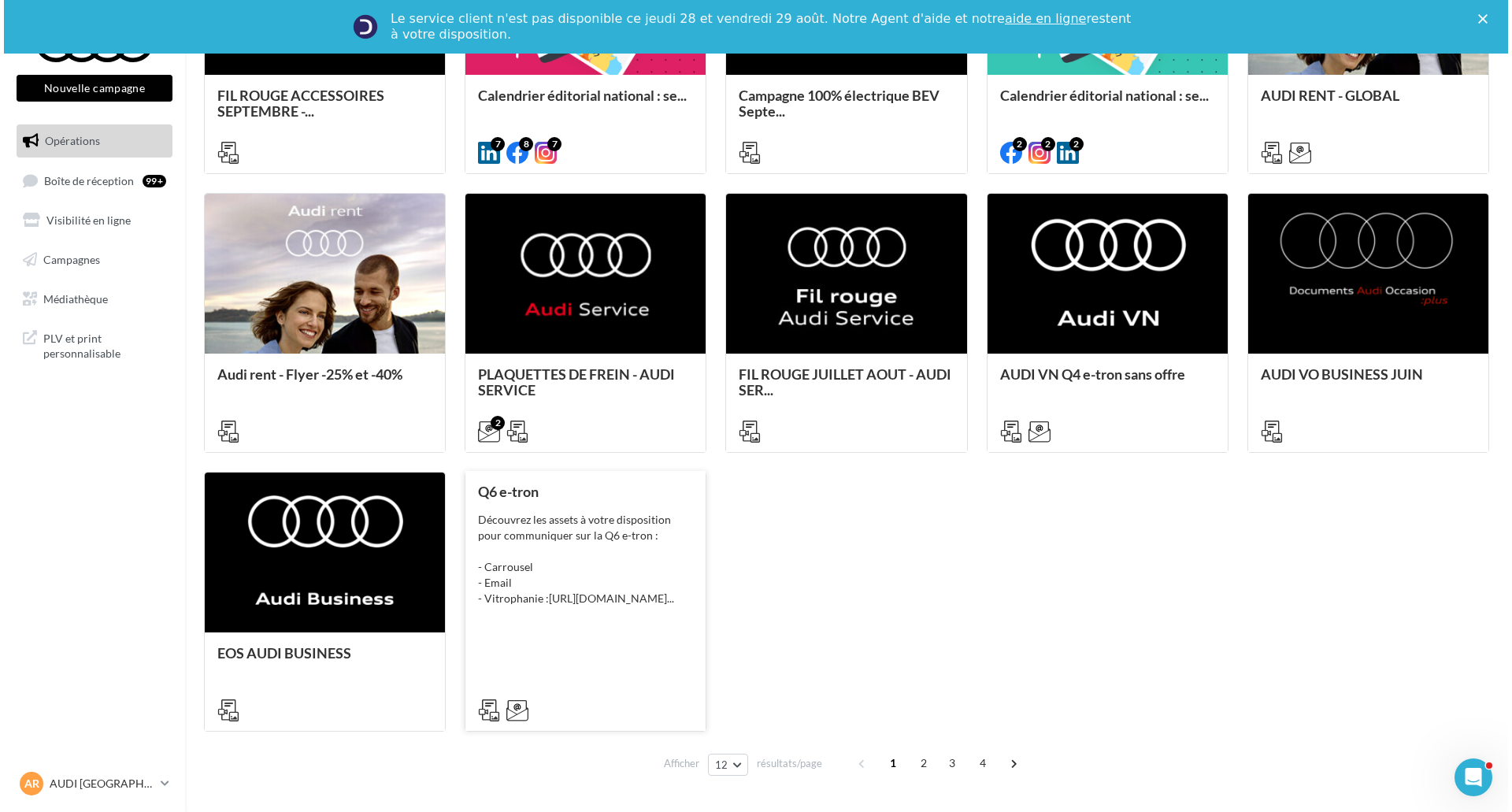
scroll to position [619, 0]
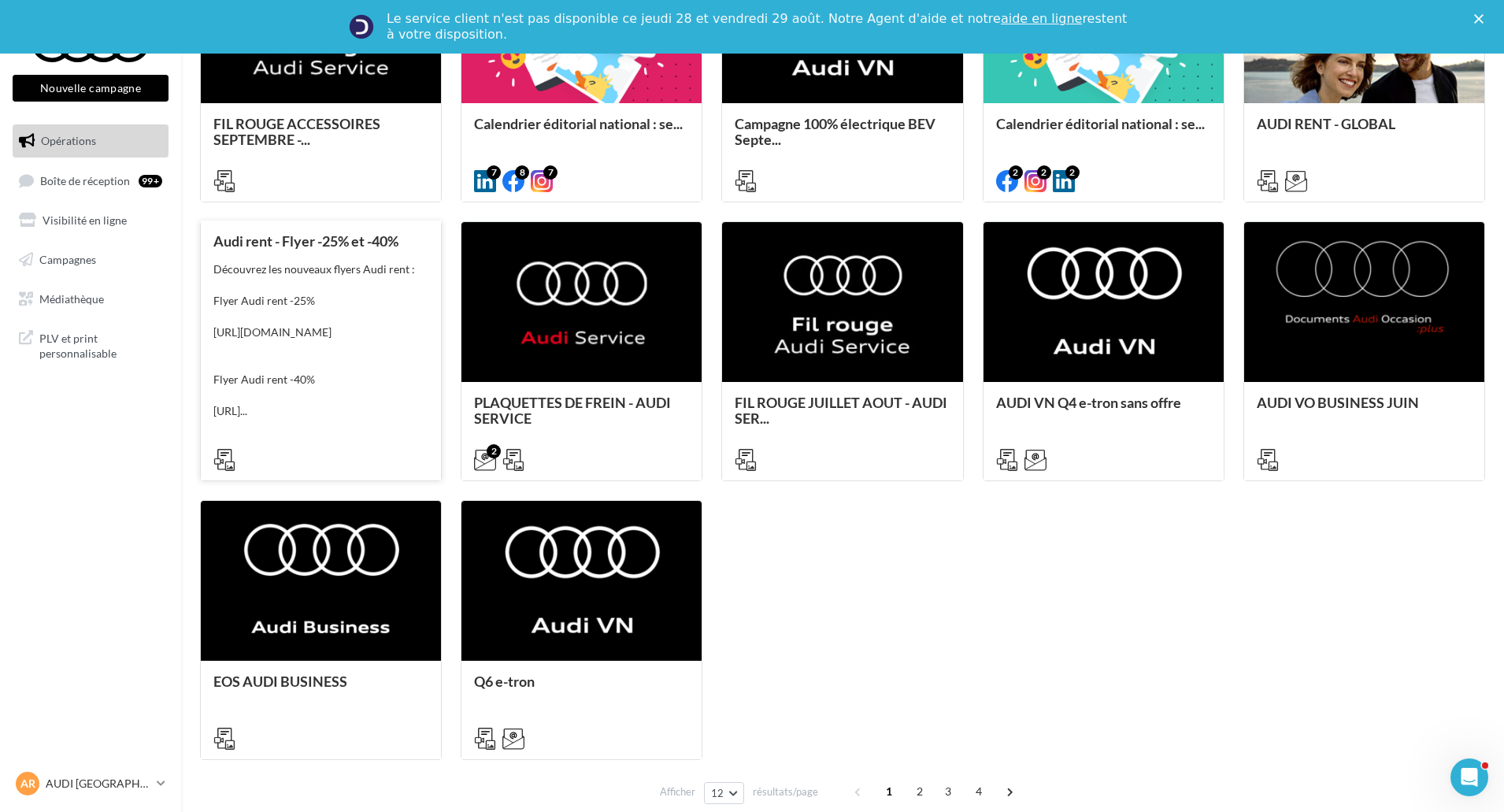
click at [386, 372] on div "Découvrez les nouveaux flyers Audi rent : Flyer Audi rent -25% [URL][DOMAIN_NAM…" at bounding box center [320, 340] width 215 height 158
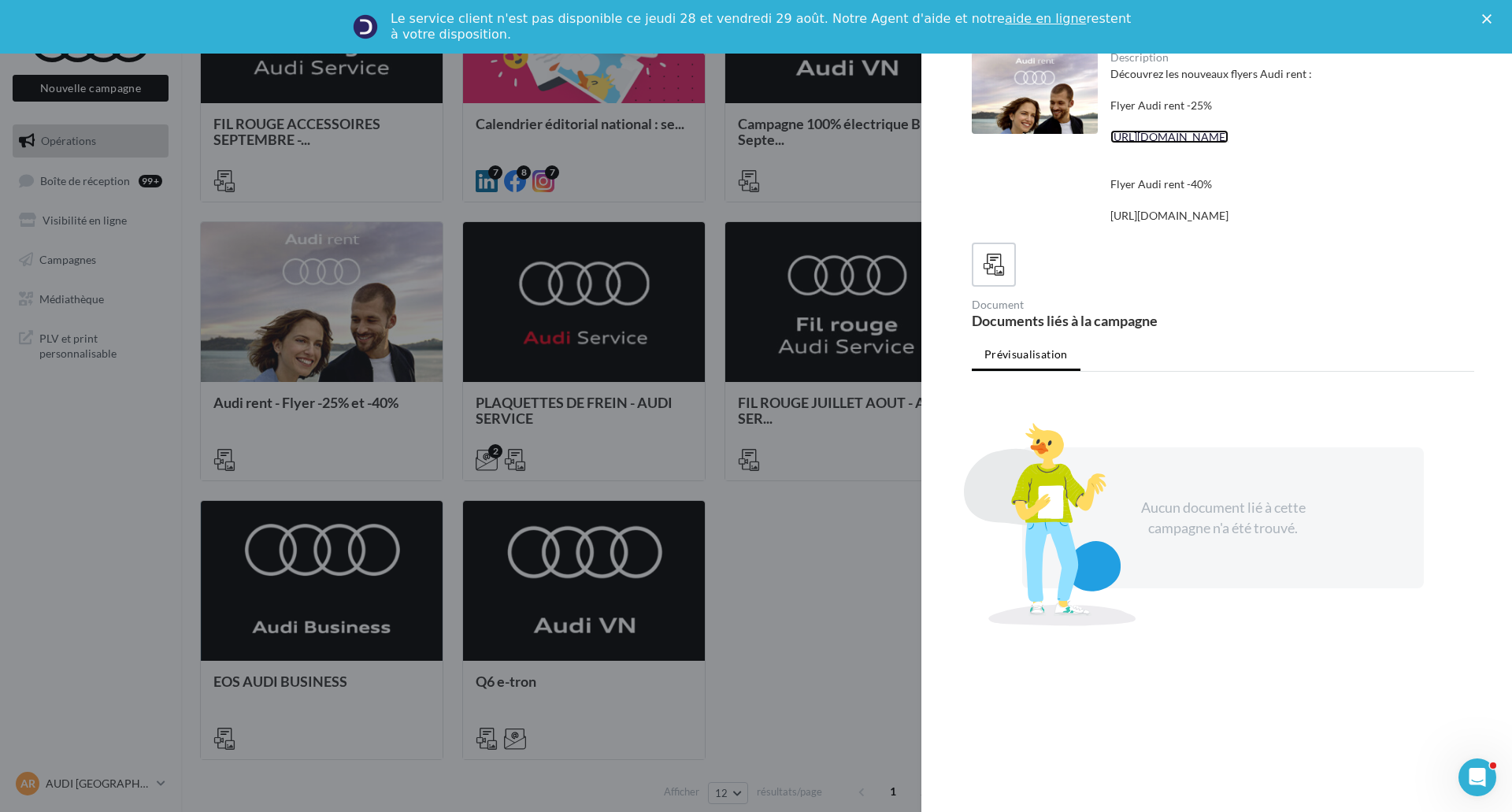
click at [1154, 144] on link "[URL][DOMAIN_NAME]" at bounding box center [1169, 137] width 118 height 14
